Goal: Information Seeking & Learning: Learn about a topic

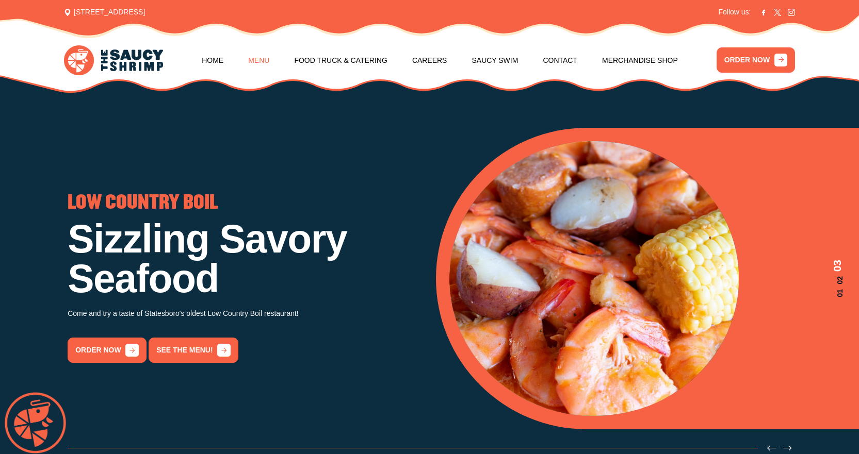
click at [253, 58] on link "Menu" at bounding box center [258, 60] width 21 height 39
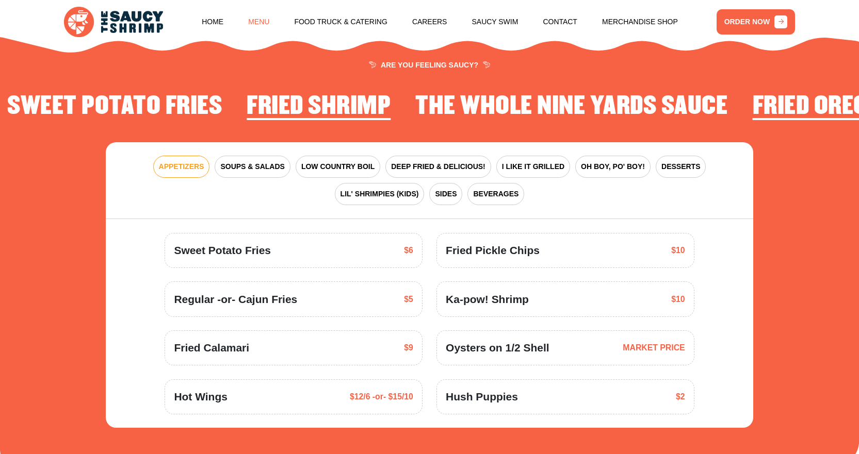
scroll to position [1344, 0]
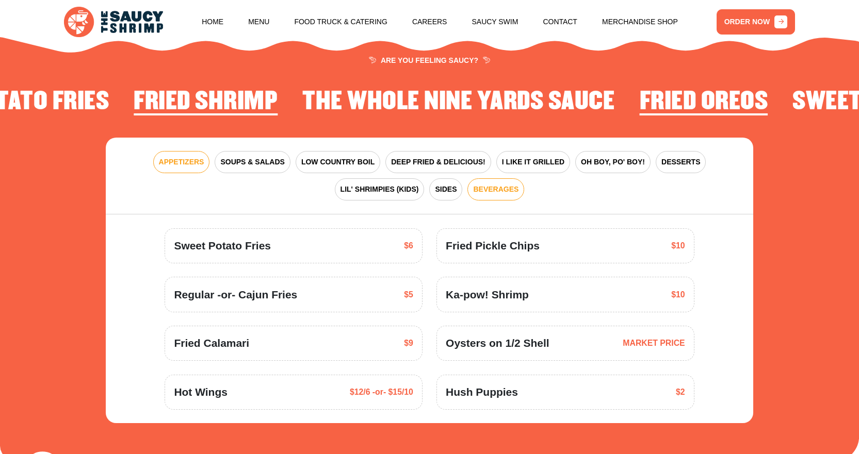
click at [493, 191] on span "BEVERAGES" at bounding box center [495, 189] width 45 height 11
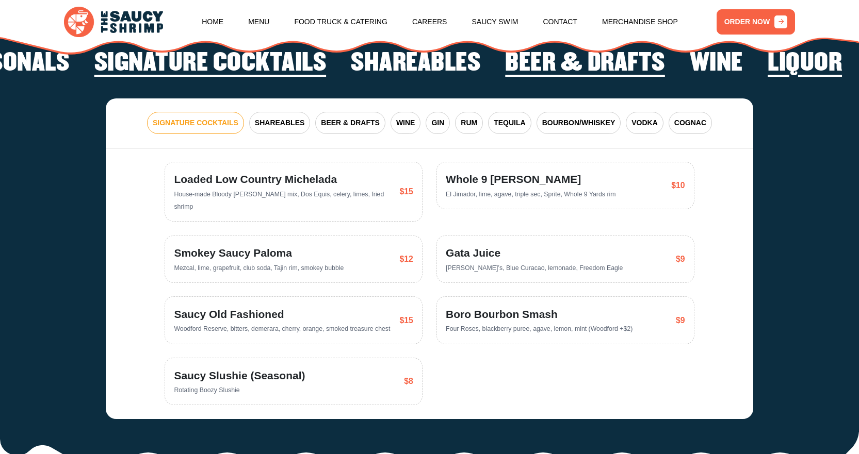
scroll to position [1962, 0]
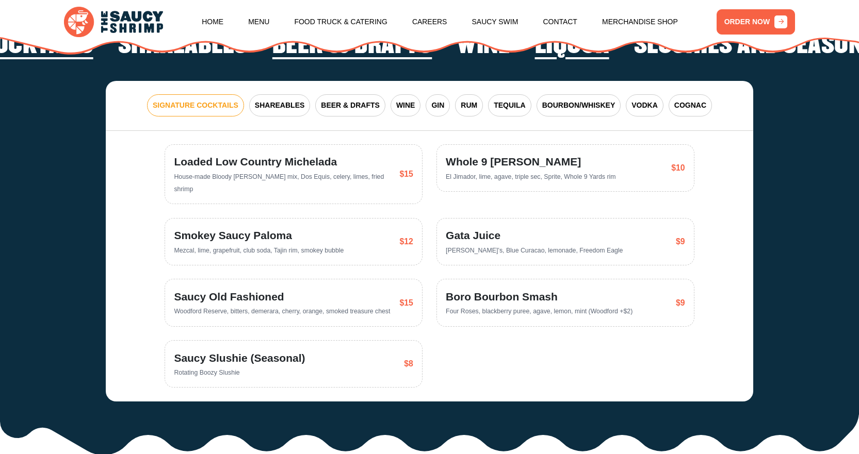
click at [650, 122] on div "SIGNATURE COCKTAILS SHAREABLES BEER & DRAFTS WINE GIN RUM TEQUILA BOURBON/WHISK…" at bounding box center [429, 106] width 647 height 50
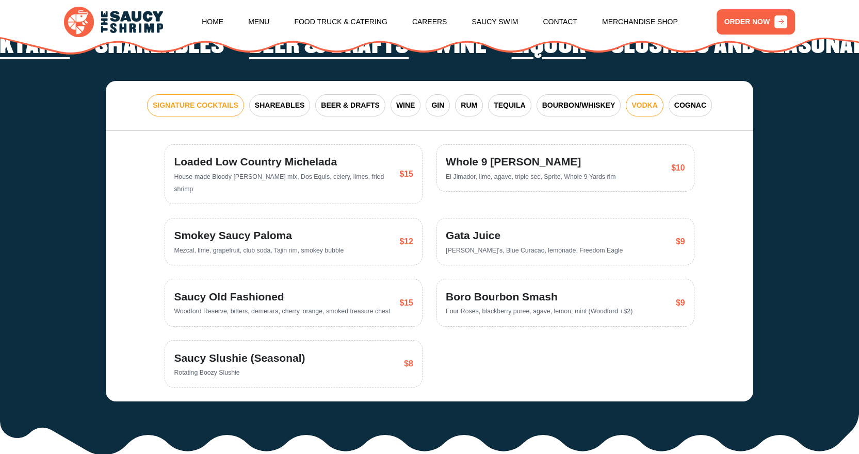
click at [648, 110] on span "VODKA" at bounding box center [644, 105] width 26 height 11
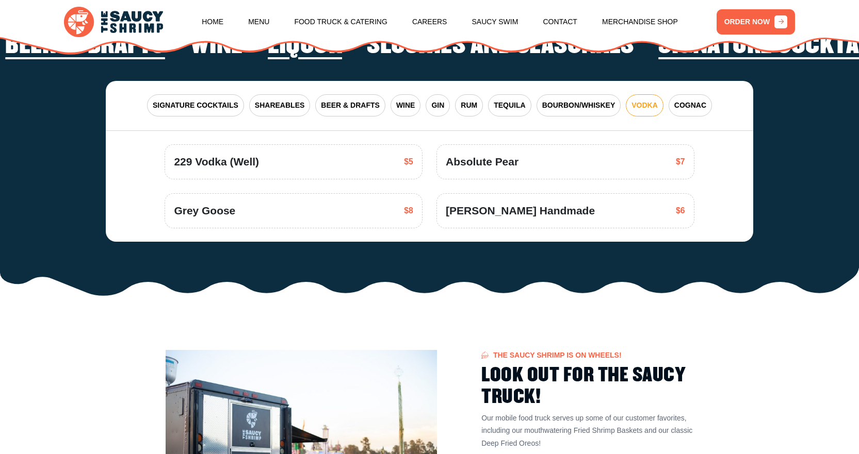
click at [590, 163] on div "Absolute Pear $7" at bounding box center [565, 162] width 239 height 16
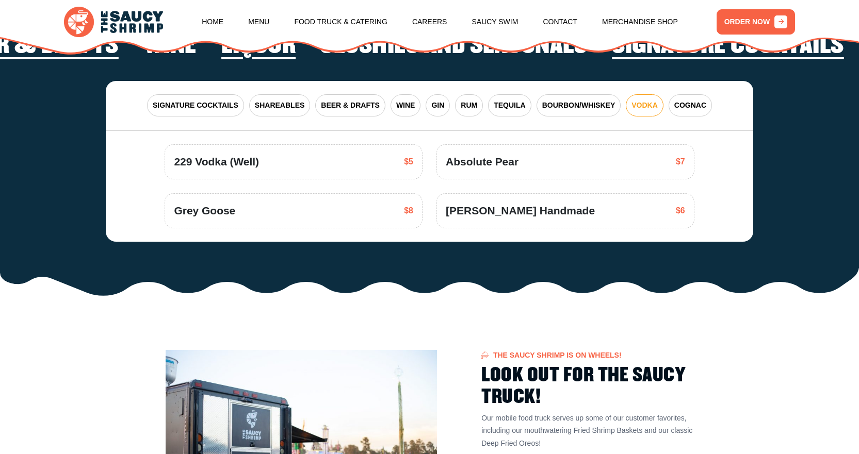
click at [506, 164] on span "Absolute Pear" at bounding box center [482, 162] width 73 height 16
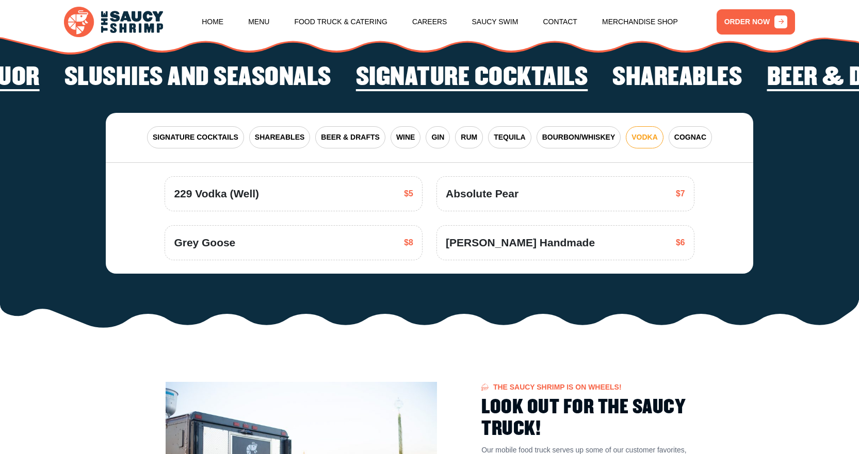
scroll to position [1911, 0]
